Goal: Check status: Check status

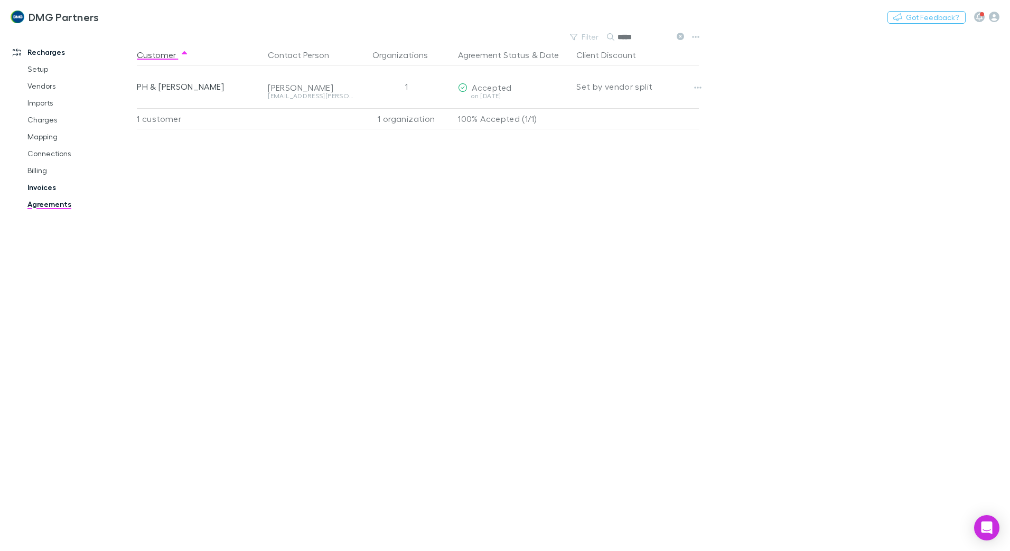
click at [43, 186] on link "Invoices" at bounding box center [80, 187] width 126 height 17
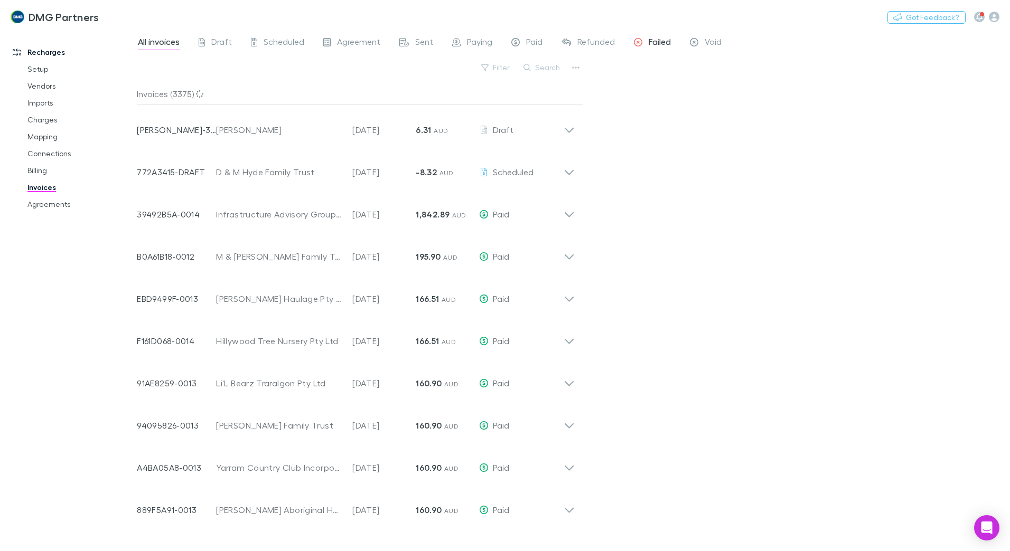
click at [649, 38] on span "Failed" at bounding box center [660, 43] width 22 height 14
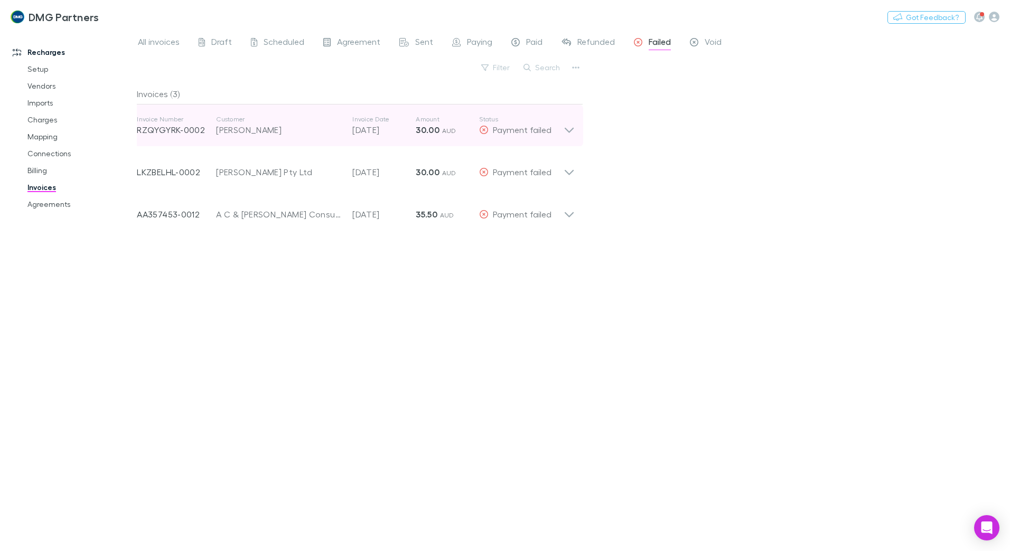
click at [565, 131] on icon at bounding box center [569, 125] width 11 height 21
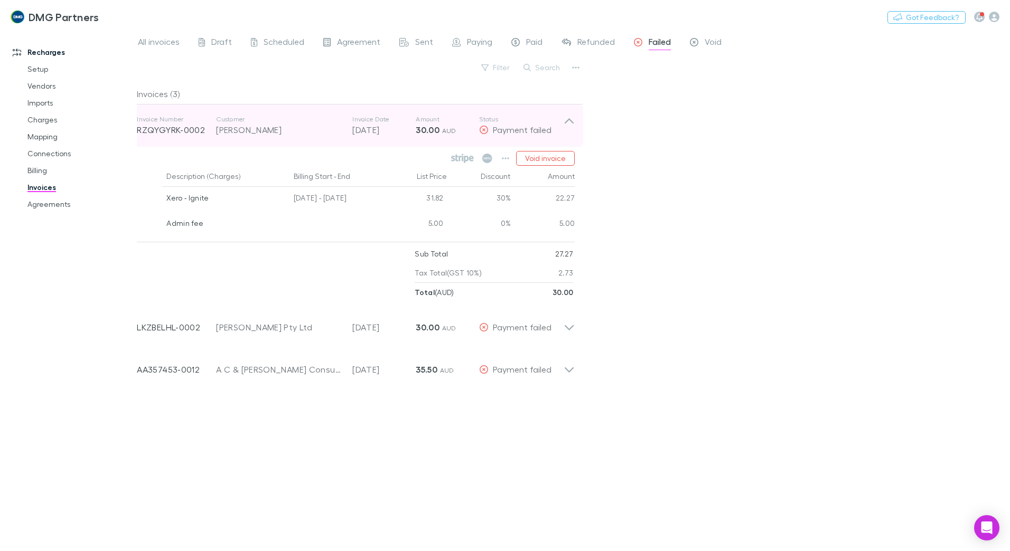
click at [561, 121] on p "Status" at bounding box center [521, 119] width 85 height 8
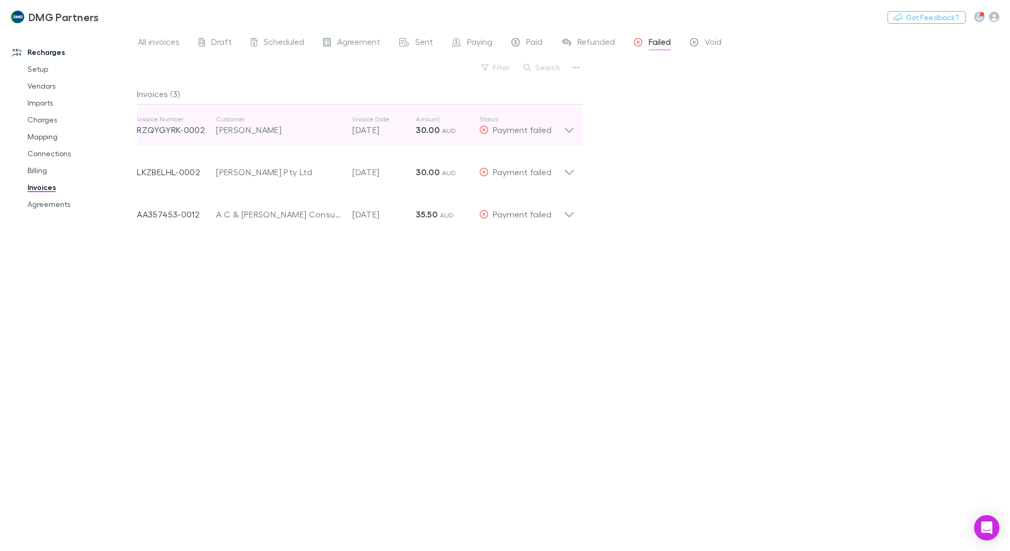
click at [570, 127] on icon at bounding box center [569, 125] width 11 height 21
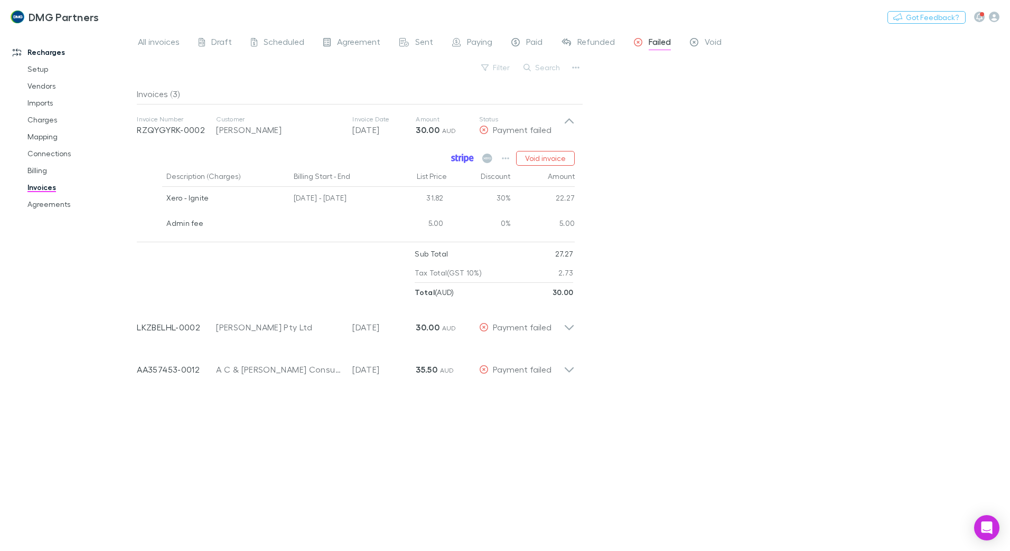
click at [470, 160] on icon at bounding box center [462, 159] width 23 height 10
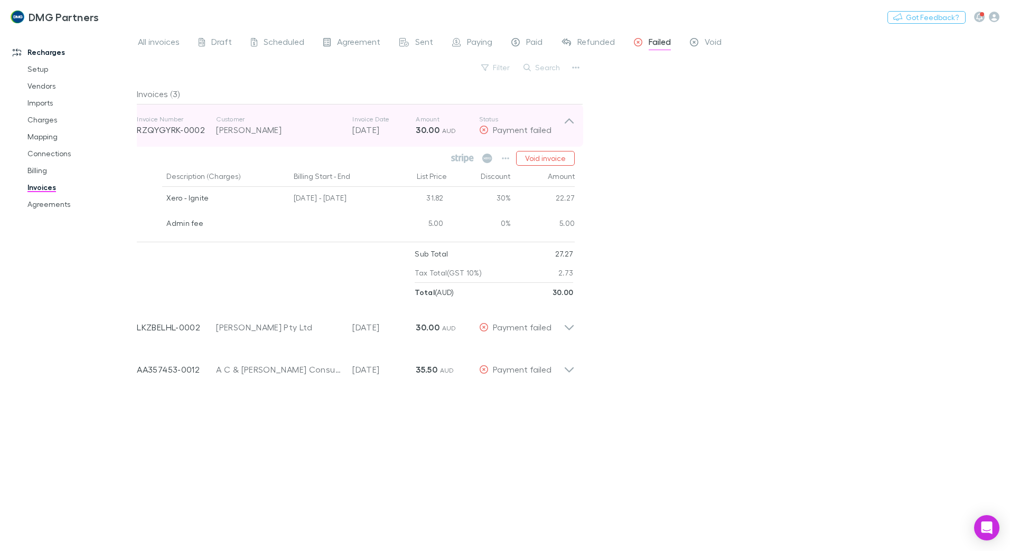
click at [569, 121] on icon at bounding box center [569, 125] width 11 height 21
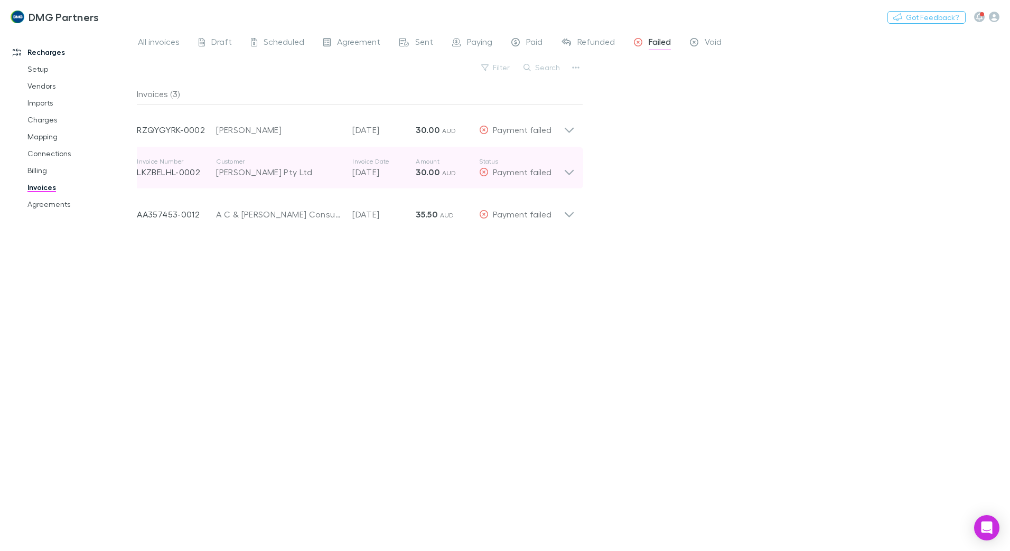
click at [568, 170] on icon at bounding box center [569, 167] width 11 height 21
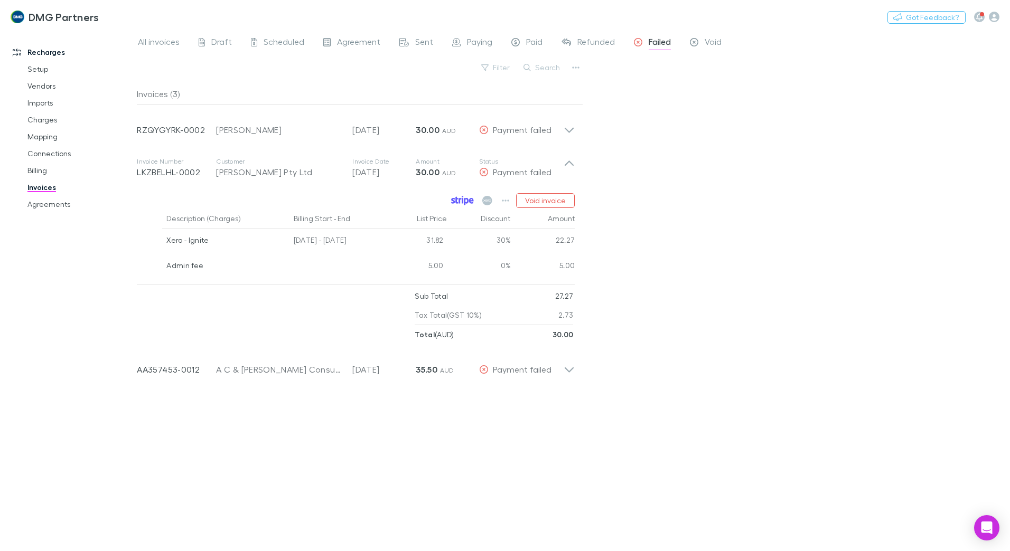
click at [465, 198] on icon at bounding box center [462, 201] width 23 height 10
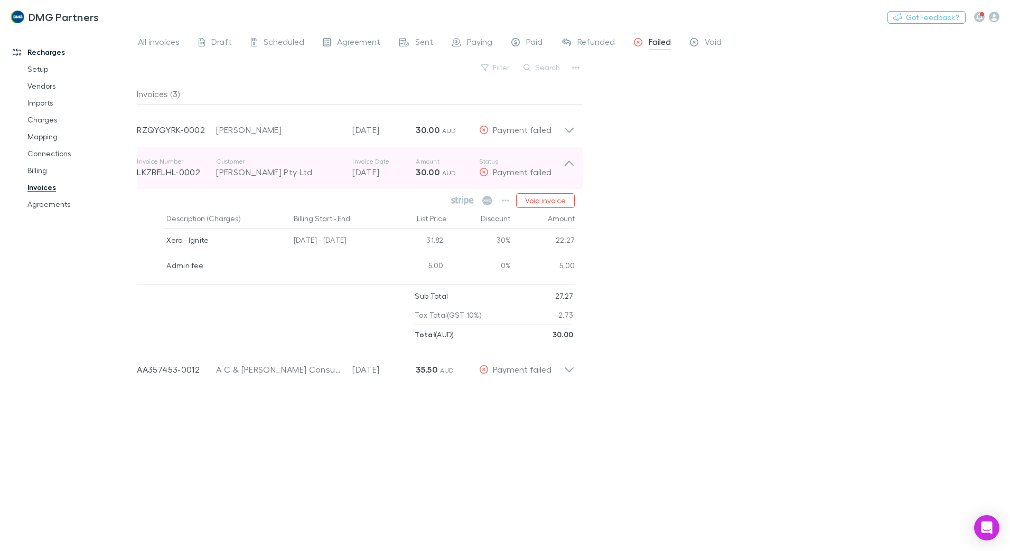
click at [559, 161] on p "Status" at bounding box center [521, 161] width 85 height 8
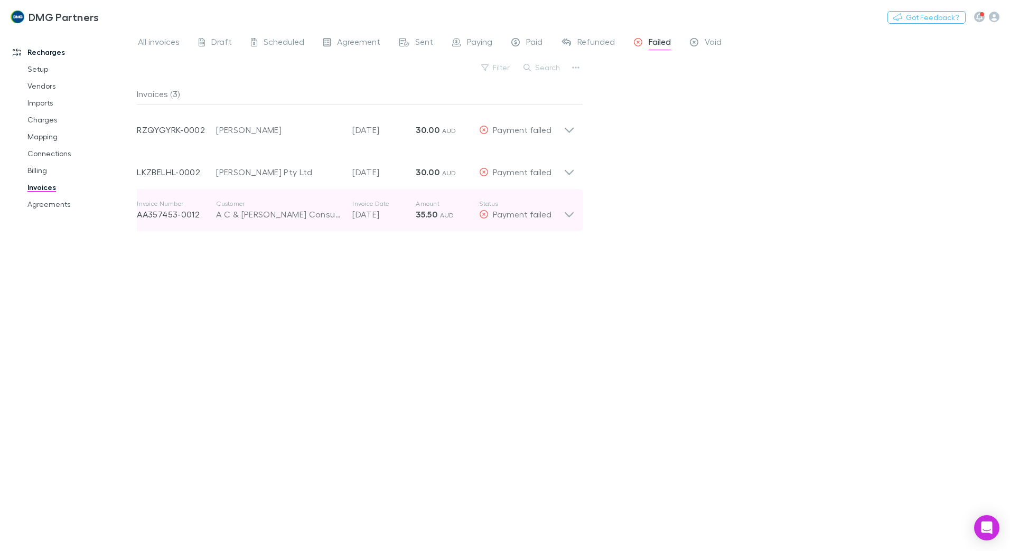
click at [569, 213] on icon at bounding box center [569, 210] width 11 height 21
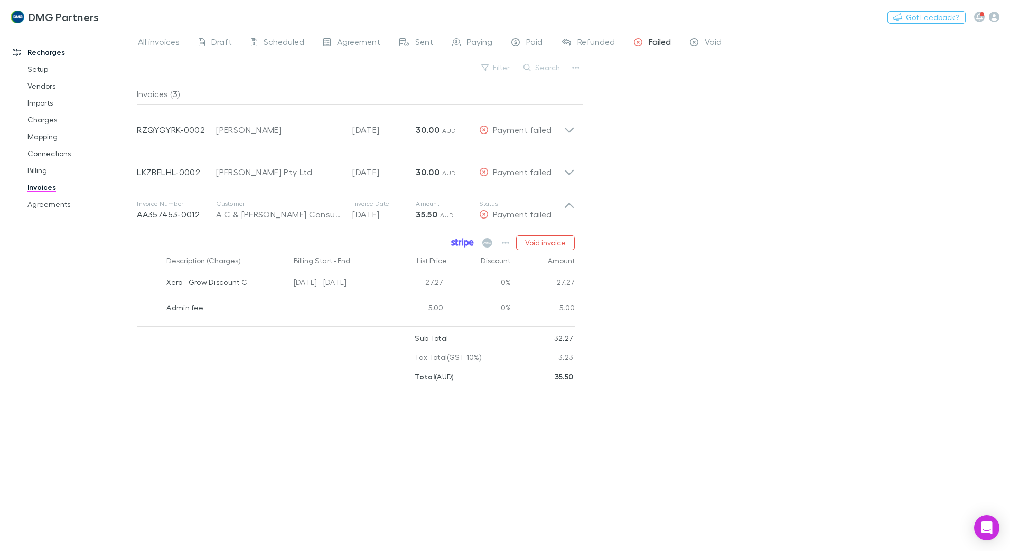
click at [472, 240] on icon at bounding box center [462, 243] width 23 height 10
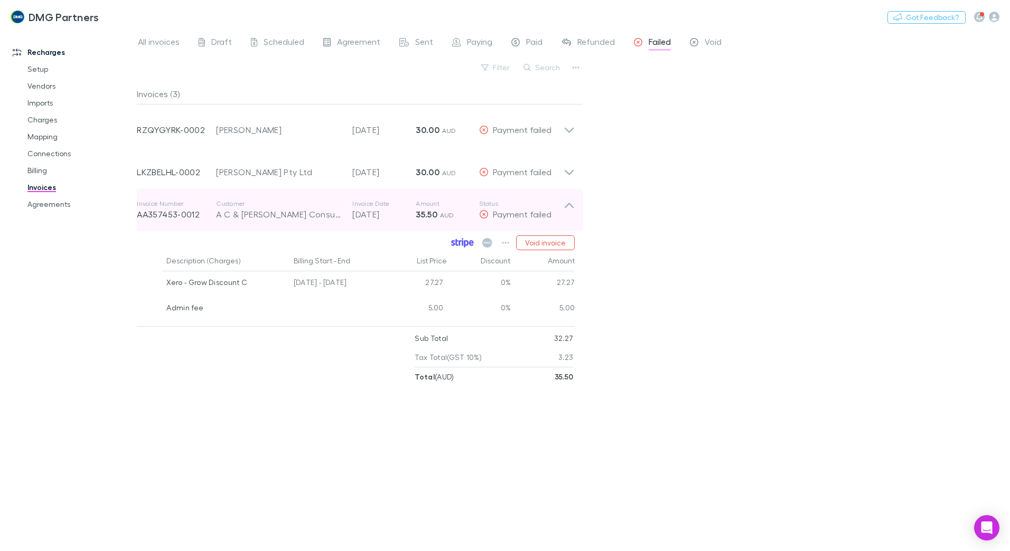
click at [569, 207] on icon at bounding box center [569, 210] width 11 height 21
